Goal: Navigation & Orientation: Find specific page/section

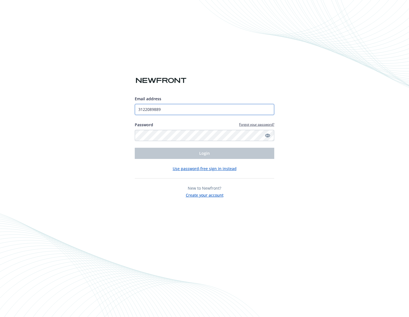
click at [179, 114] on input "3122089889" at bounding box center [205, 109] width 140 height 11
type input "[EMAIL_ADDRESS][DOMAIN_NAME]"
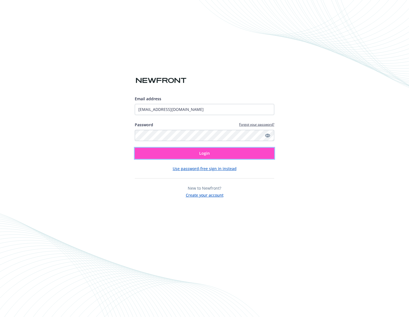
click at [202, 156] on button "Login" at bounding box center [205, 153] width 140 height 11
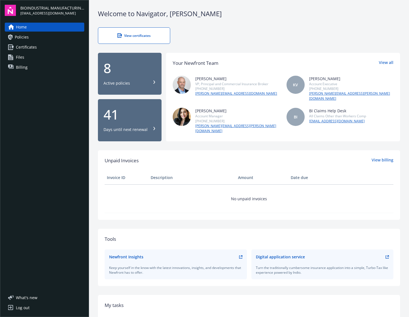
click at [22, 58] on span "Files" at bounding box center [20, 57] width 8 height 9
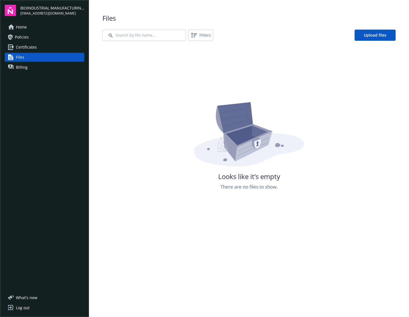
click at [22, 70] on span "Billing" at bounding box center [22, 67] width 12 height 9
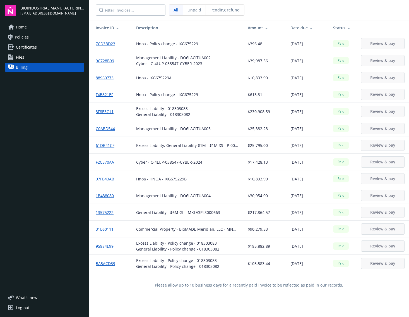
scroll to position [20, 0]
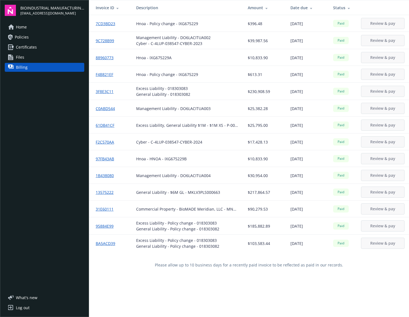
click at [14, 13] on img at bounding box center [10, 10] width 11 height 11
click at [16, 28] on link "Home" at bounding box center [45, 27] width 80 height 9
